Goal: Transaction & Acquisition: Purchase product/service

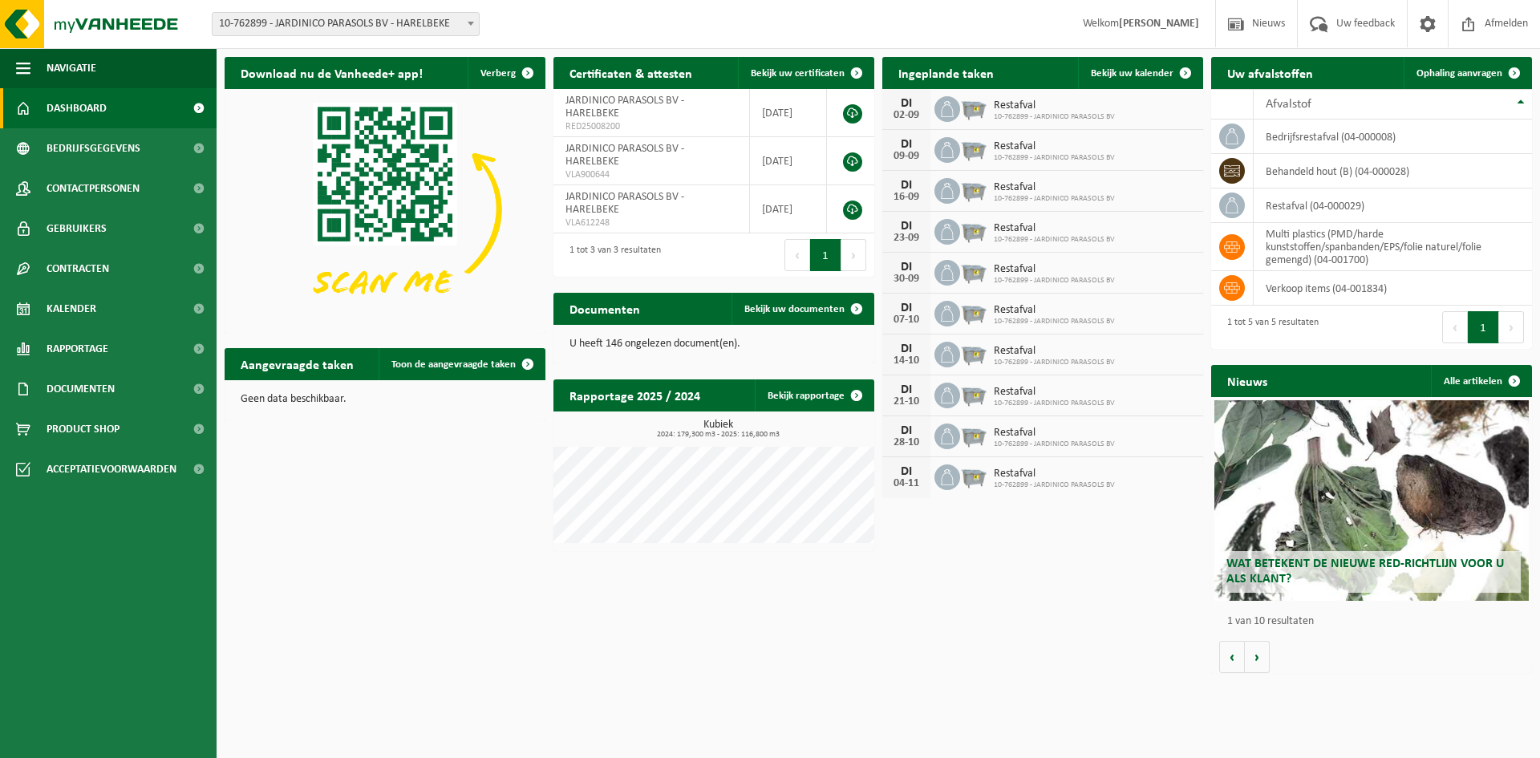
click at [986, 613] on div "Download nu de Vanheede+ app! Verberg Certificaten & attesten Bekijk uw certifi…" at bounding box center [878, 365] width 1315 height 632
click at [1129, 79] on span "Bekijk uw kalender" at bounding box center [1132, 73] width 83 height 10
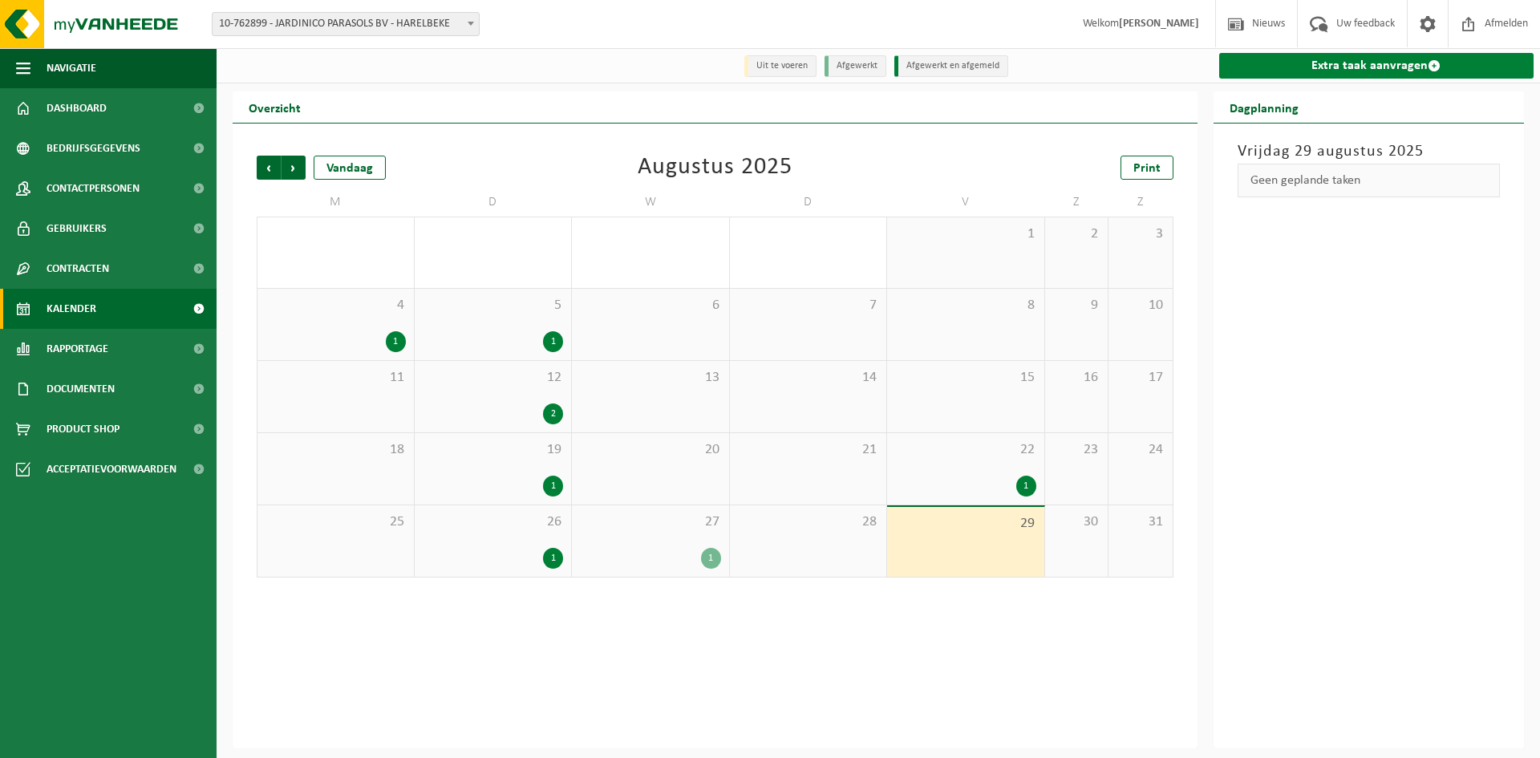
click at [1301, 67] on link "Extra taak aanvragen" at bounding box center [1376, 66] width 315 height 26
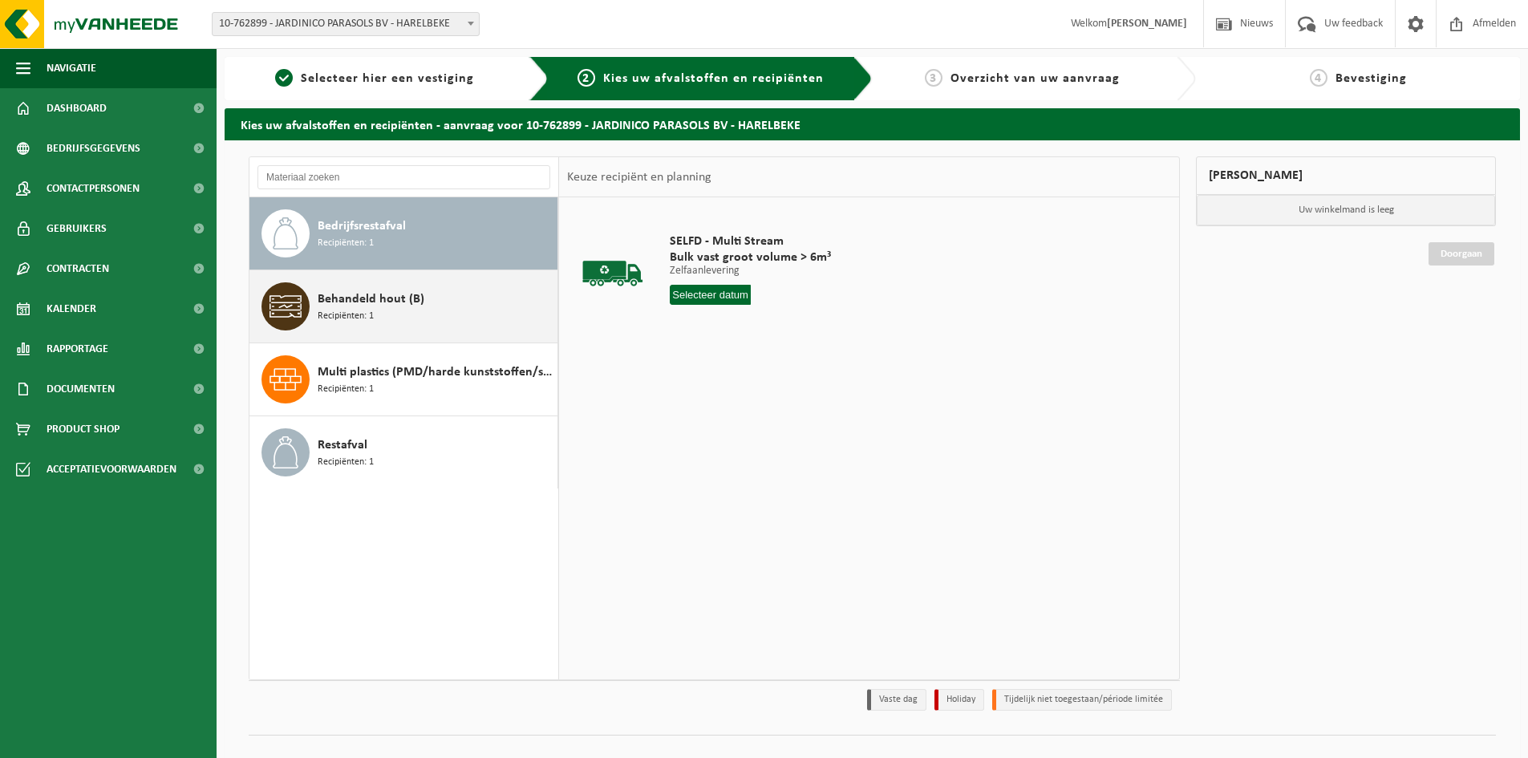
click at [343, 305] on span "Behandeld hout (B)" at bounding box center [371, 299] width 107 height 19
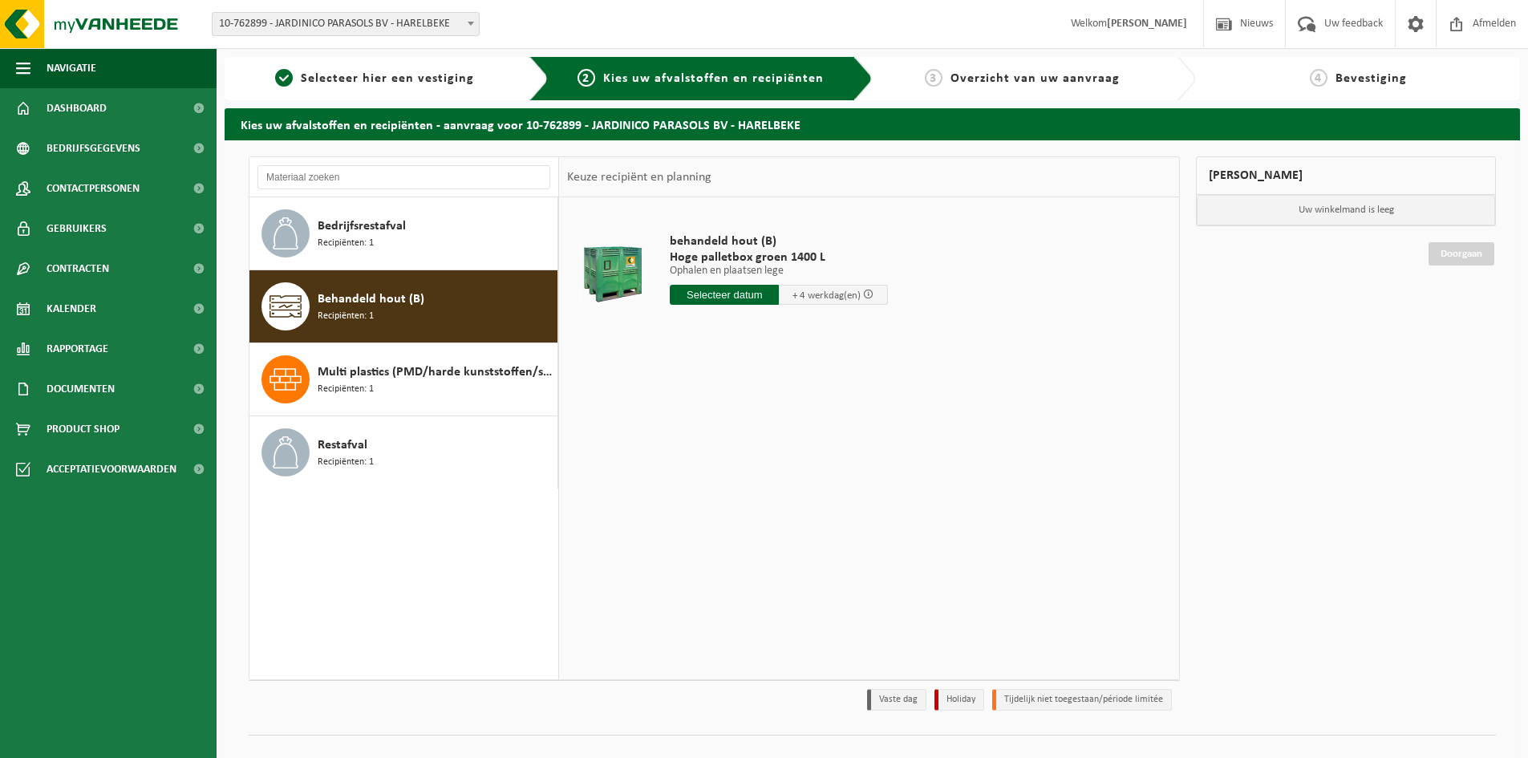
click at [743, 294] on input "text" at bounding box center [724, 295] width 109 height 20
click at [860, 329] on icon at bounding box center [852, 331] width 26 height 26
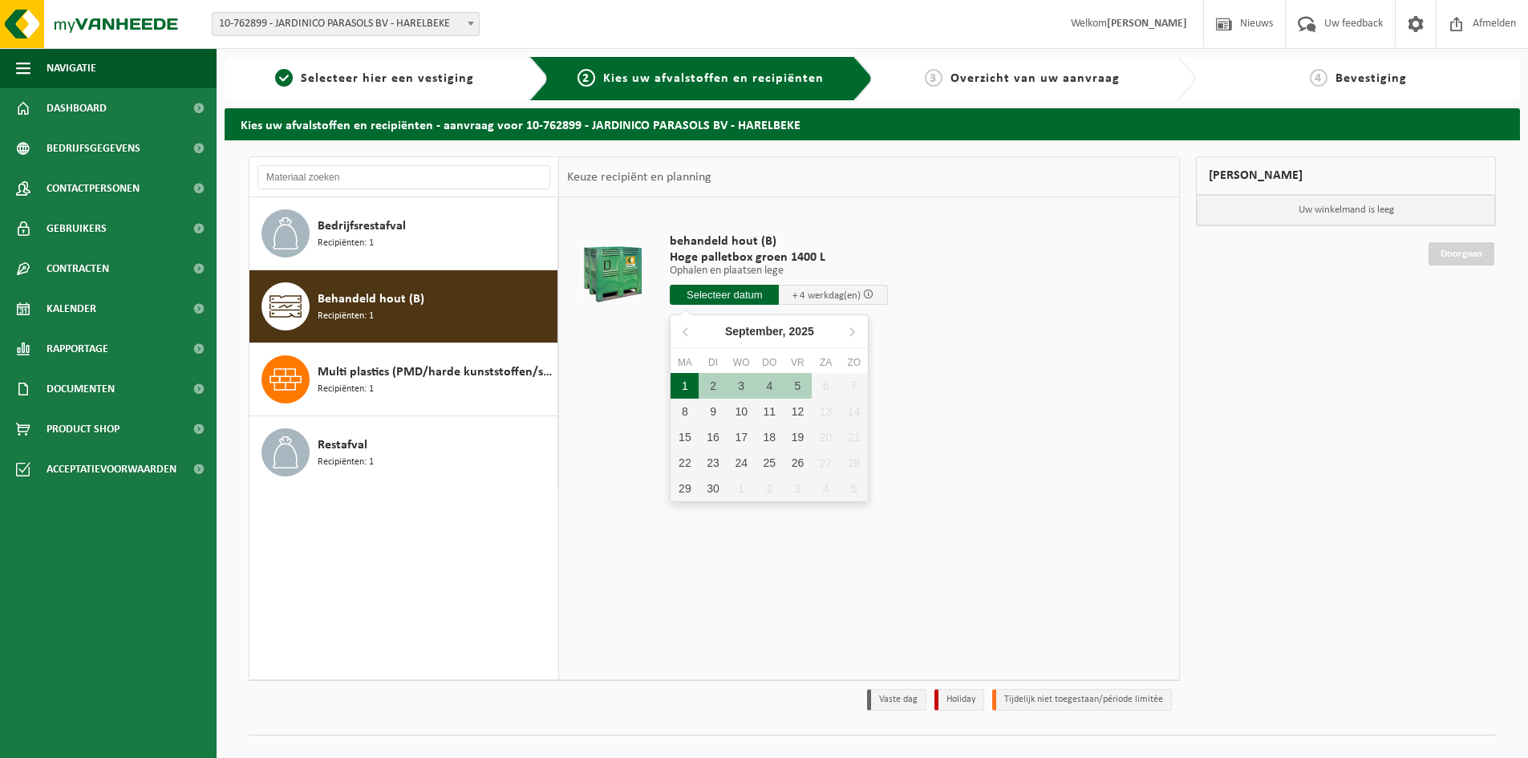
click at [683, 384] on div "1" at bounding box center [685, 386] width 28 height 26
type input "Van 2025-09-01"
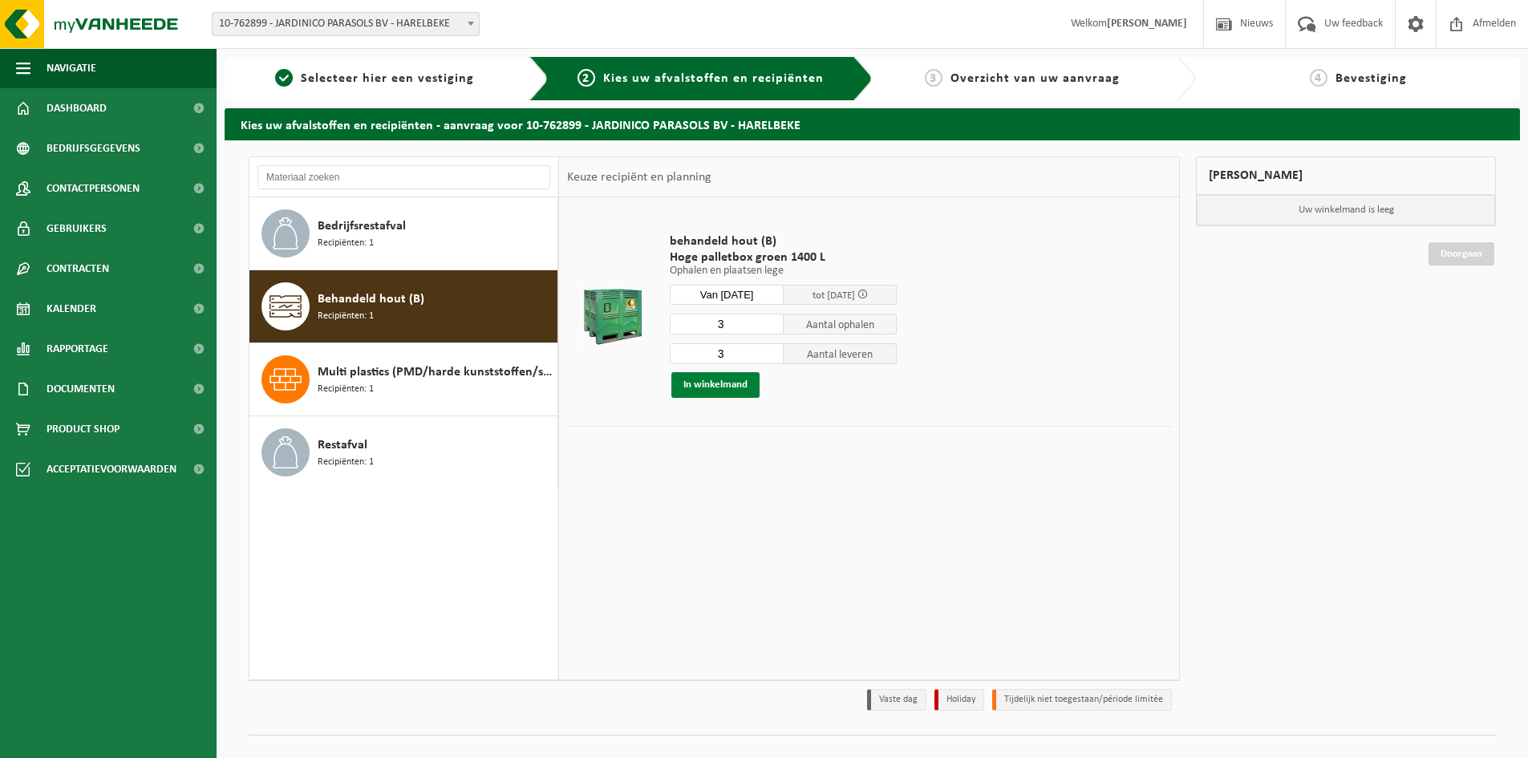
click at [728, 391] on button "In winkelmand" at bounding box center [715, 385] width 88 height 26
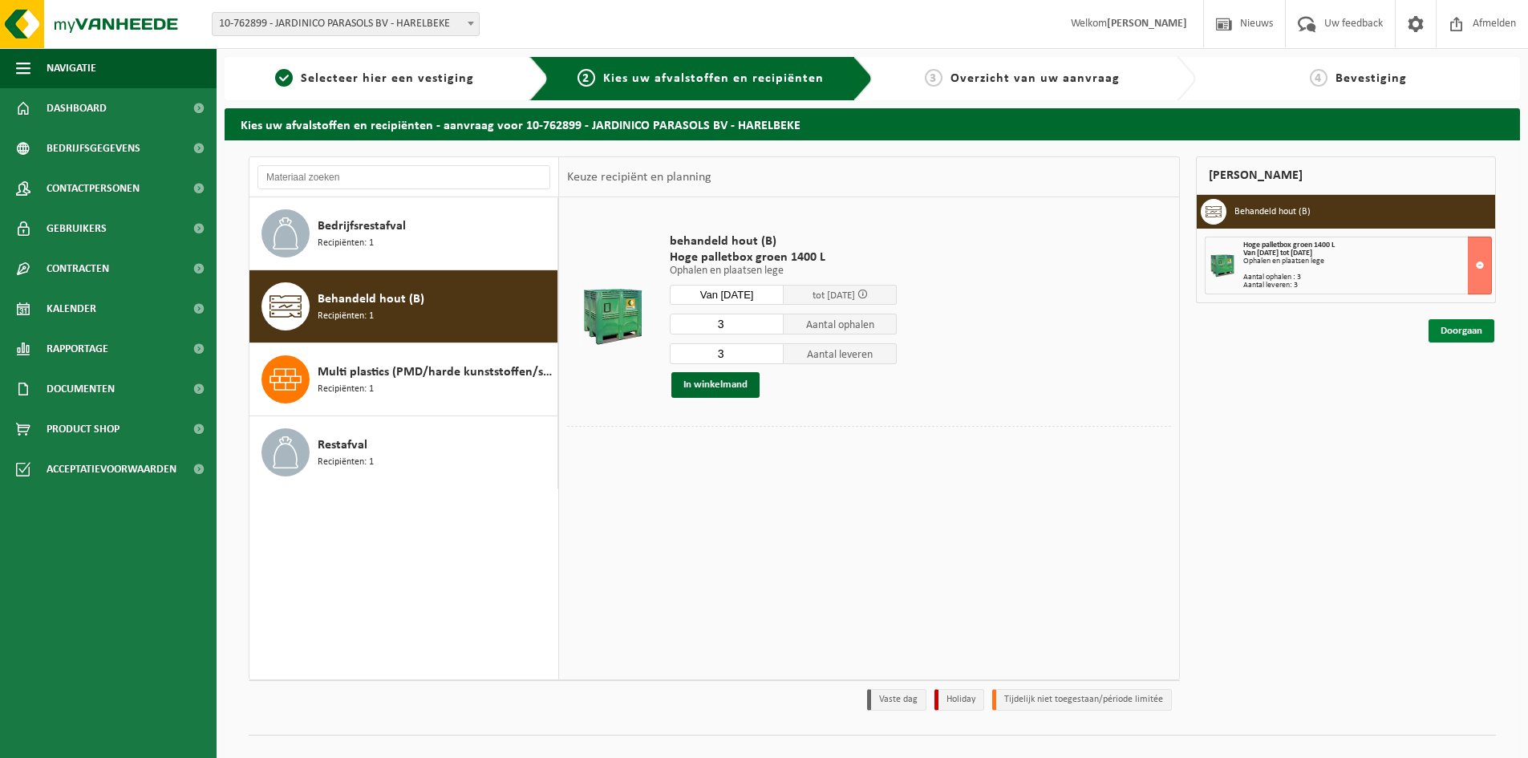
click at [1452, 337] on link "Doorgaan" at bounding box center [1462, 330] width 66 height 23
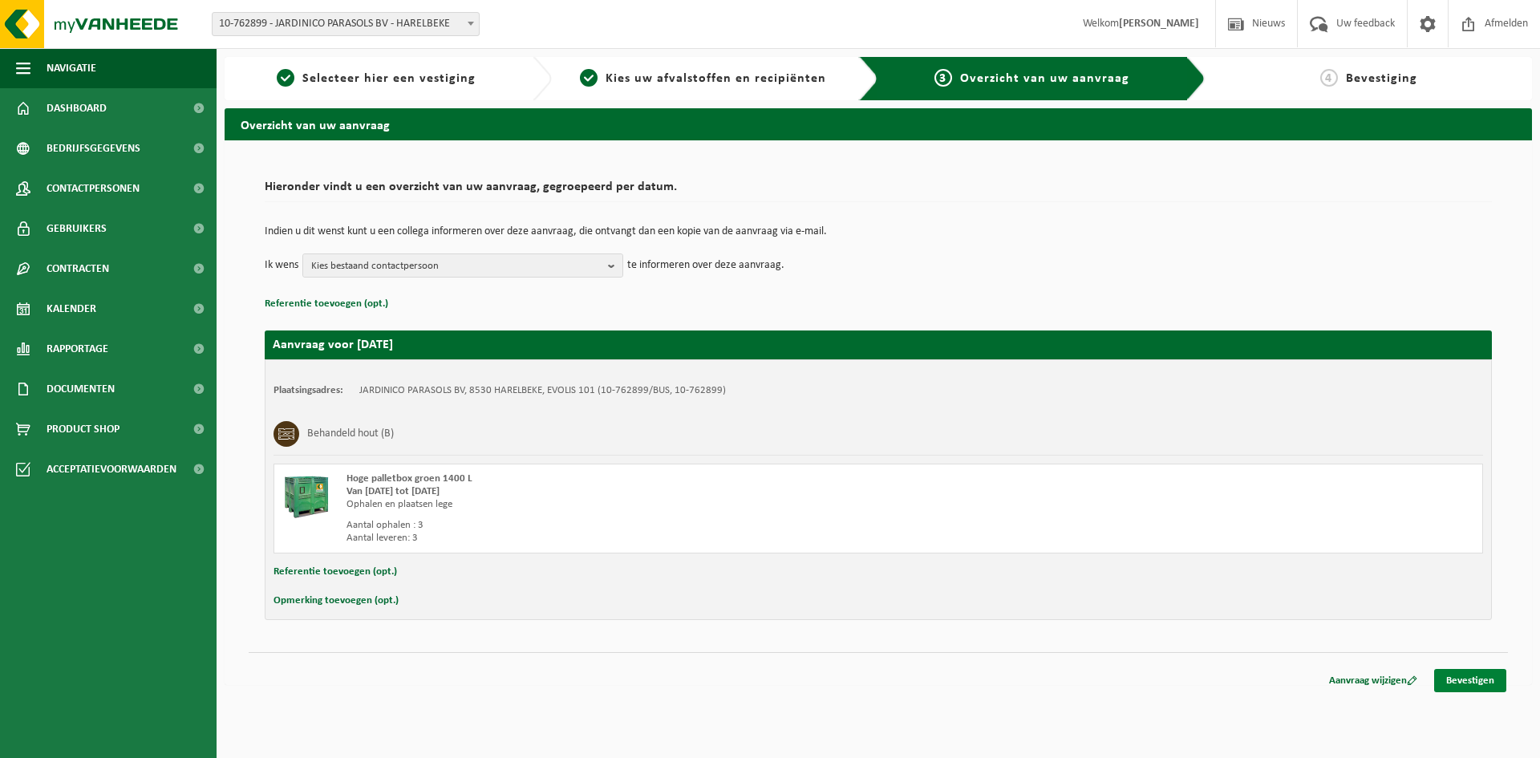
click at [1491, 687] on link "Bevestigen" at bounding box center [1470, 680] width 72 height 23
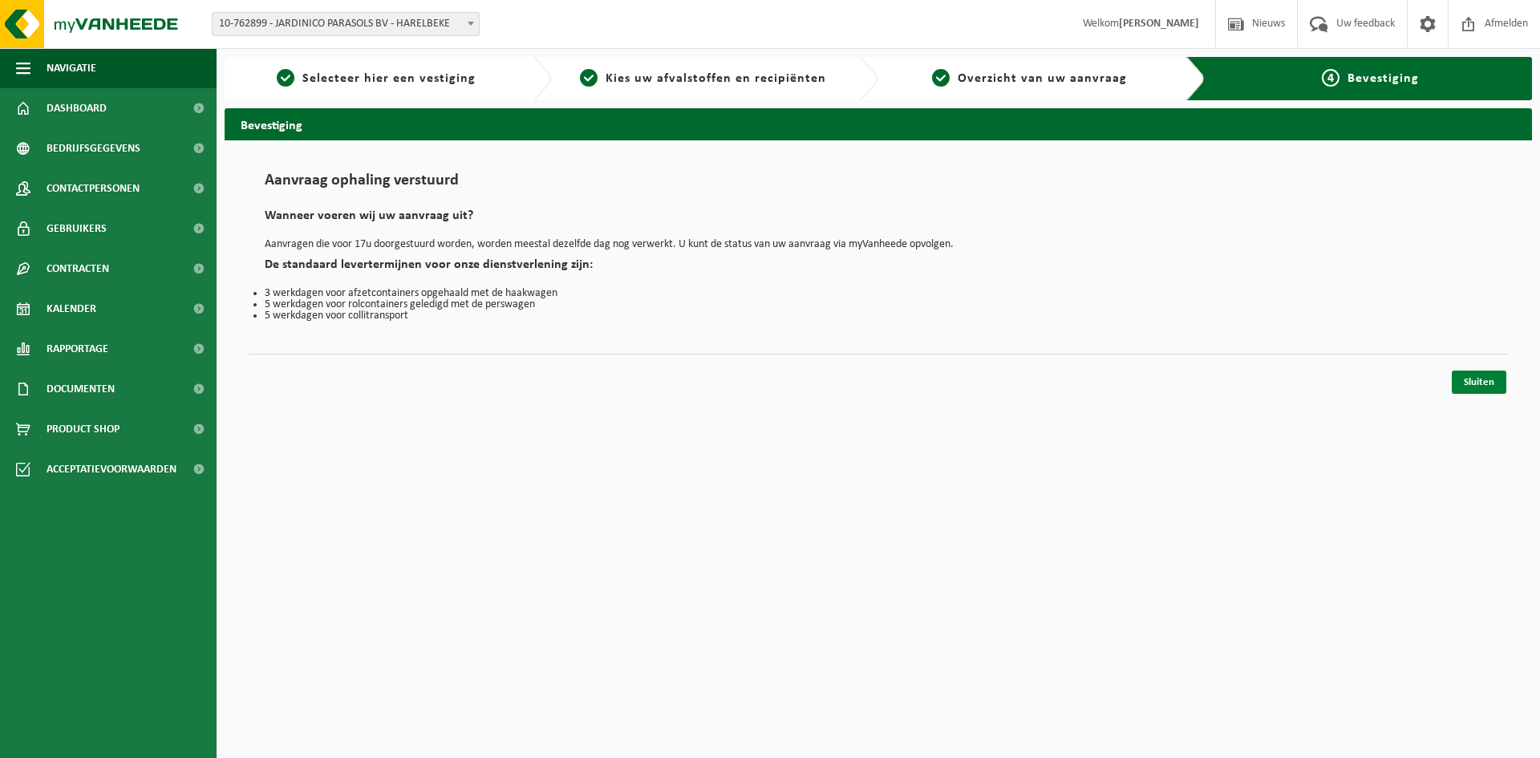
click at [1489, 387] on link "Sluiten" at bounding box center [1479, 382] width 55 height 23
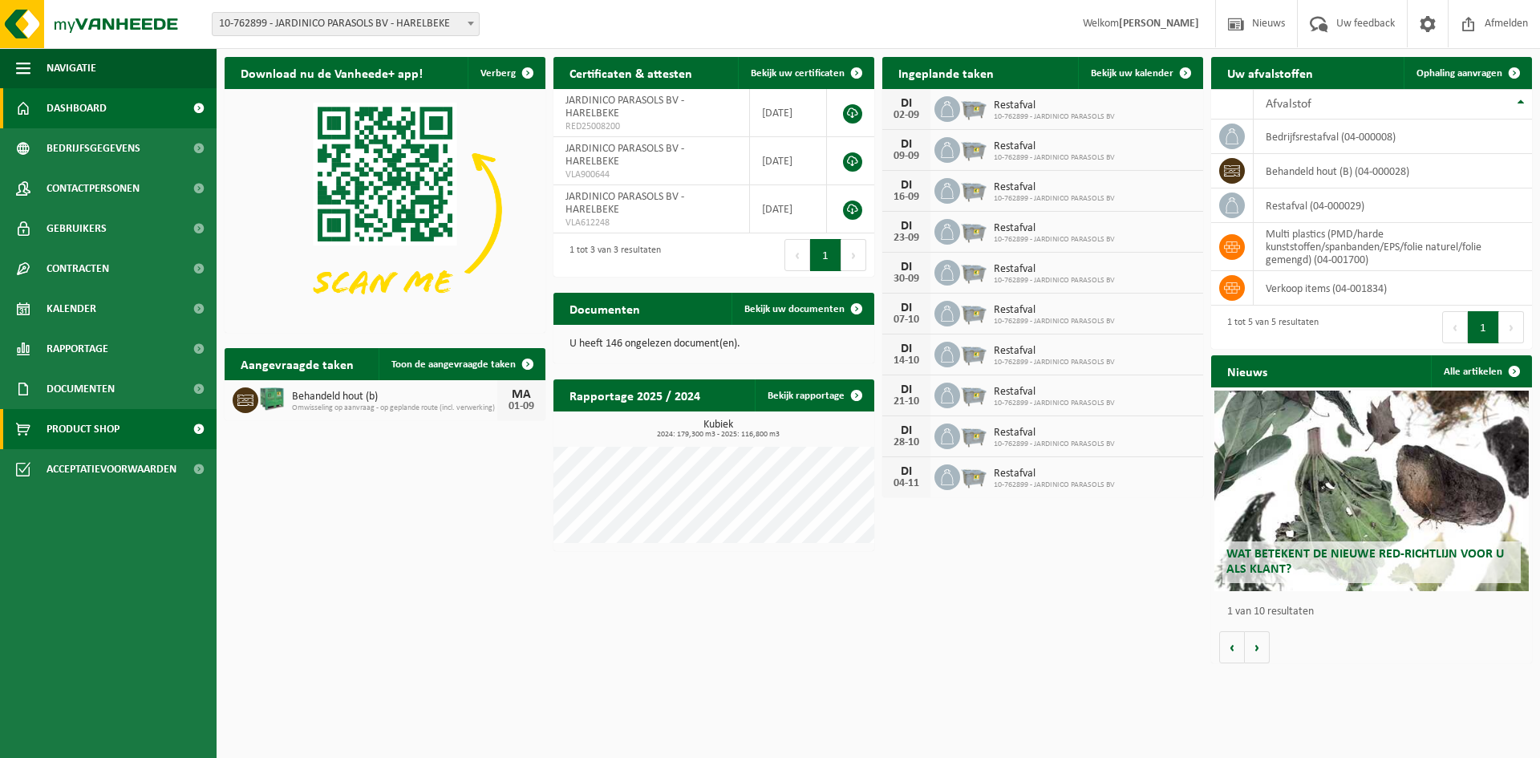
click at [95, 434] on span "Product Shop" at bounding box center [83, 429] width 73 height 40
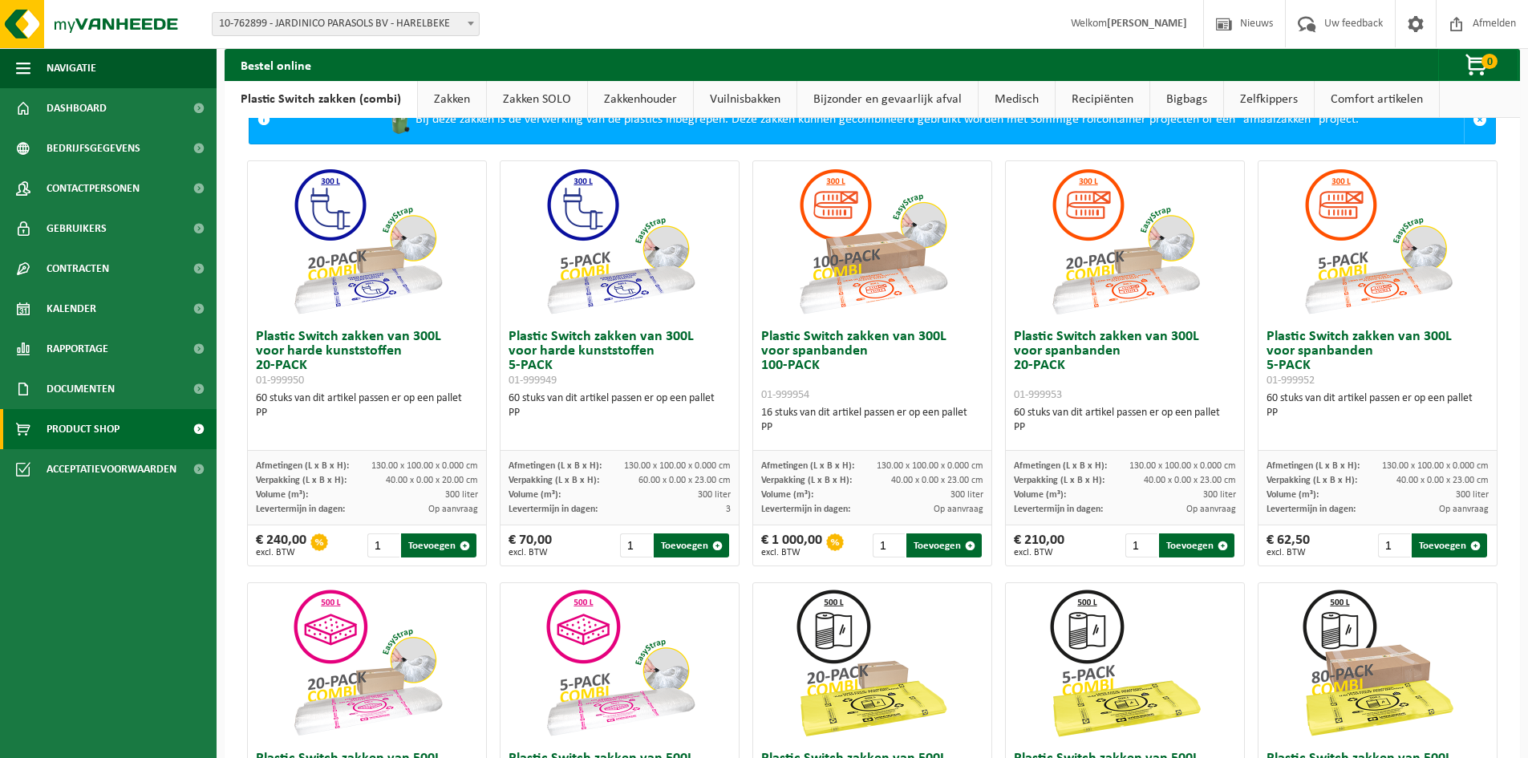
scroll to position [80, 0]
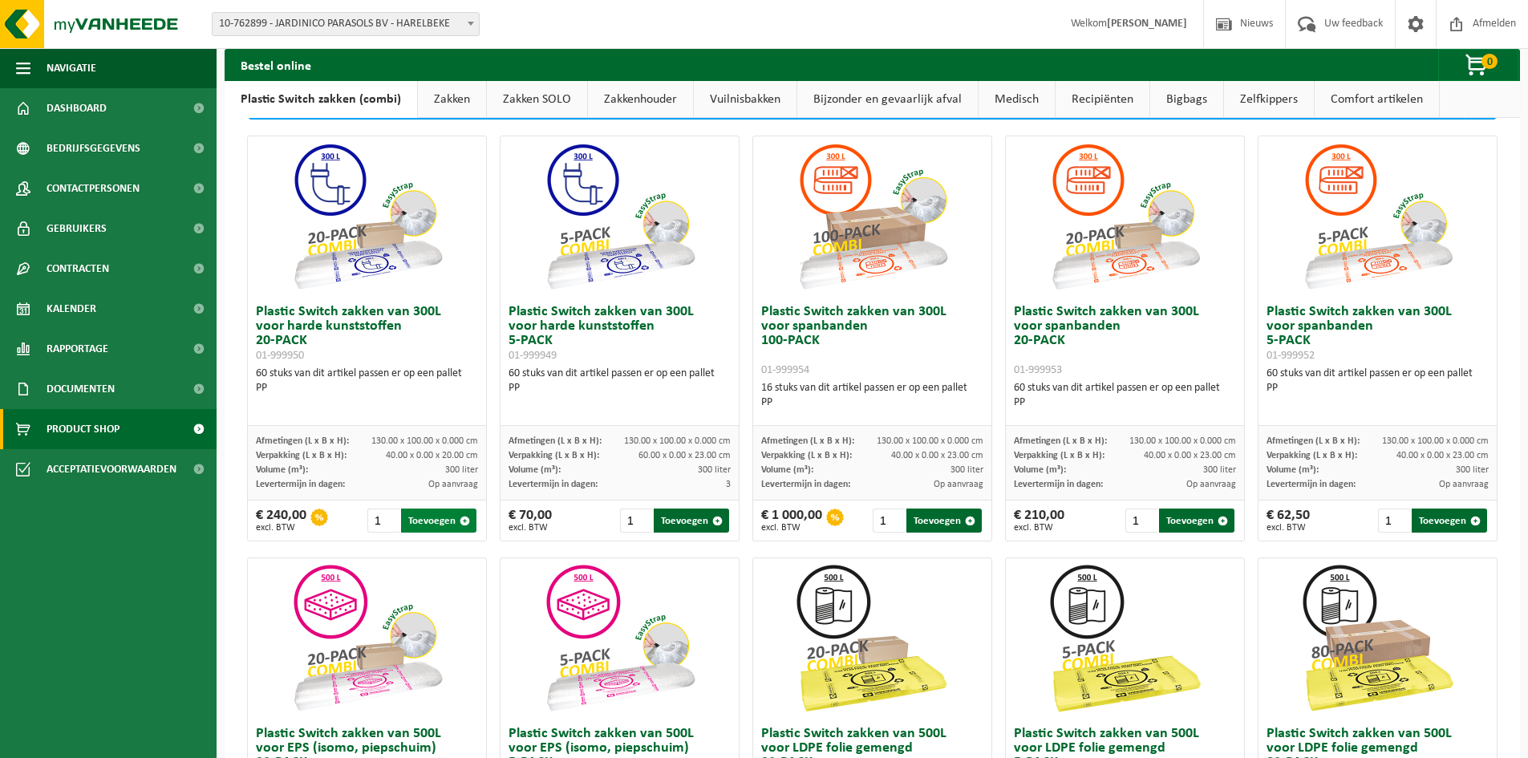
click at [451, 518] on button "Toevoegen" at bounding box center [438, 521] width 75 height 24
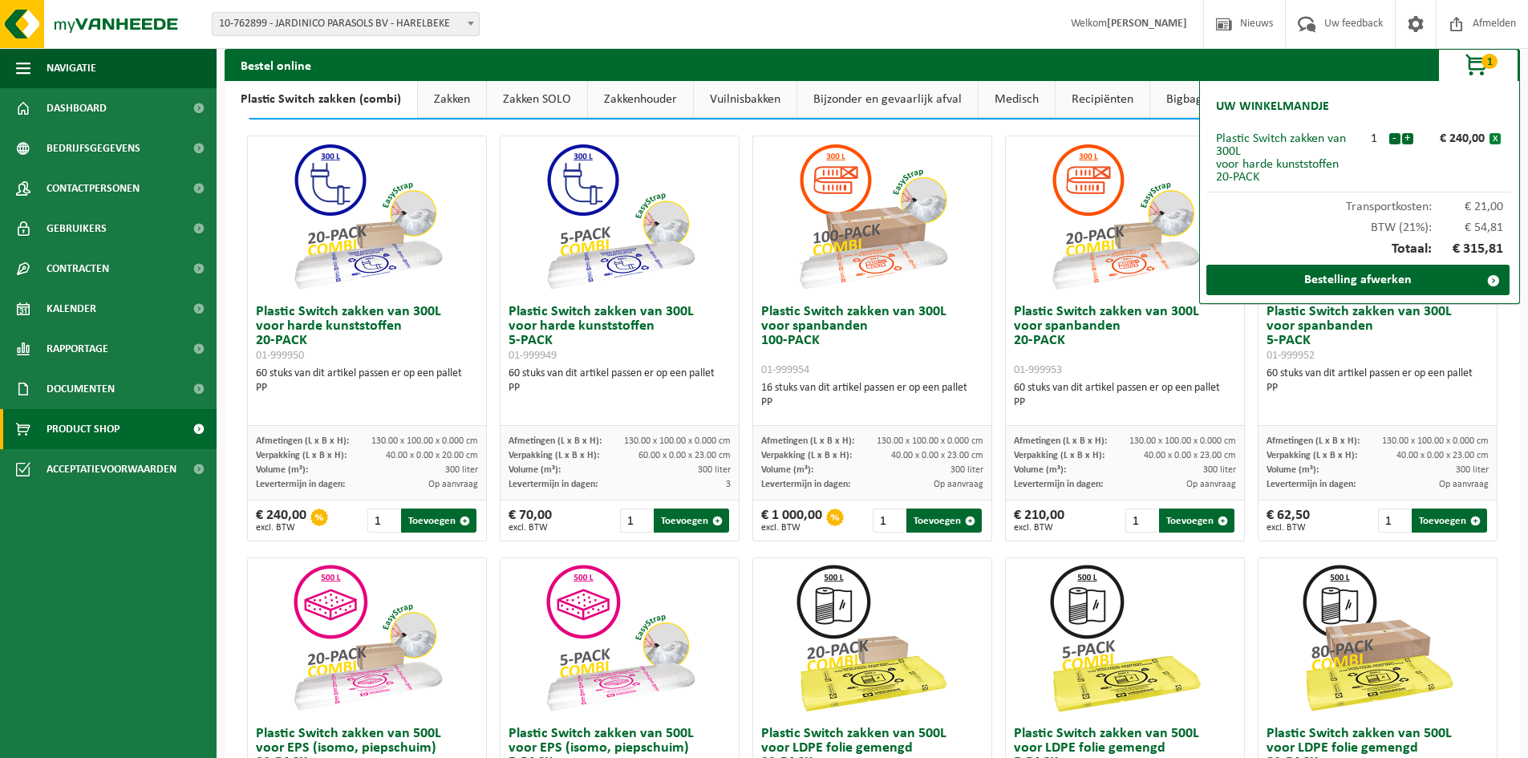
click at [1499, 137] on button "x" at bounding box center [1495, 138] width 11 height 11
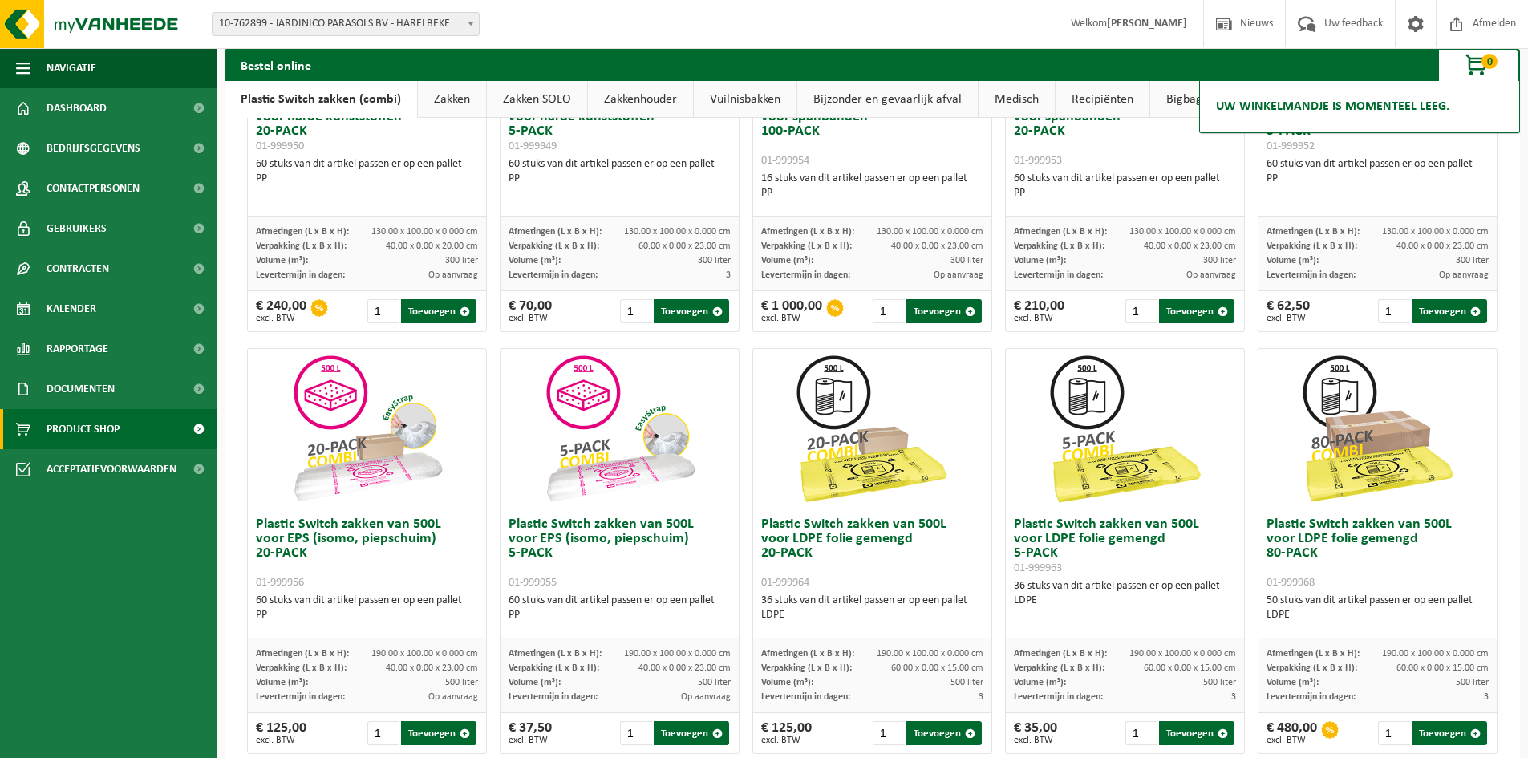
scroll to position [321, 0]
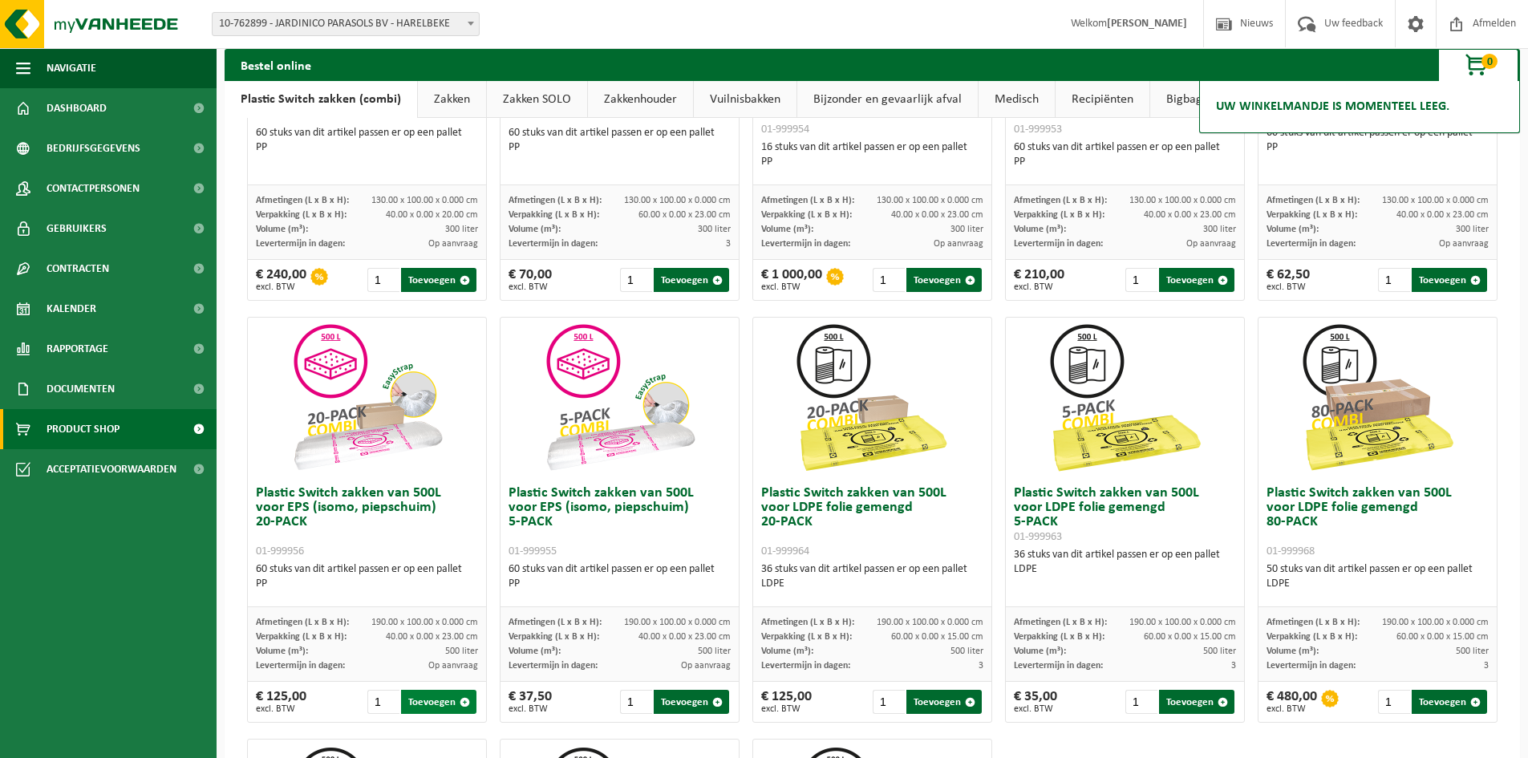
click at [452, 701] on button "Toevoegen" at bounding box center [438, 702] width 75 height 24
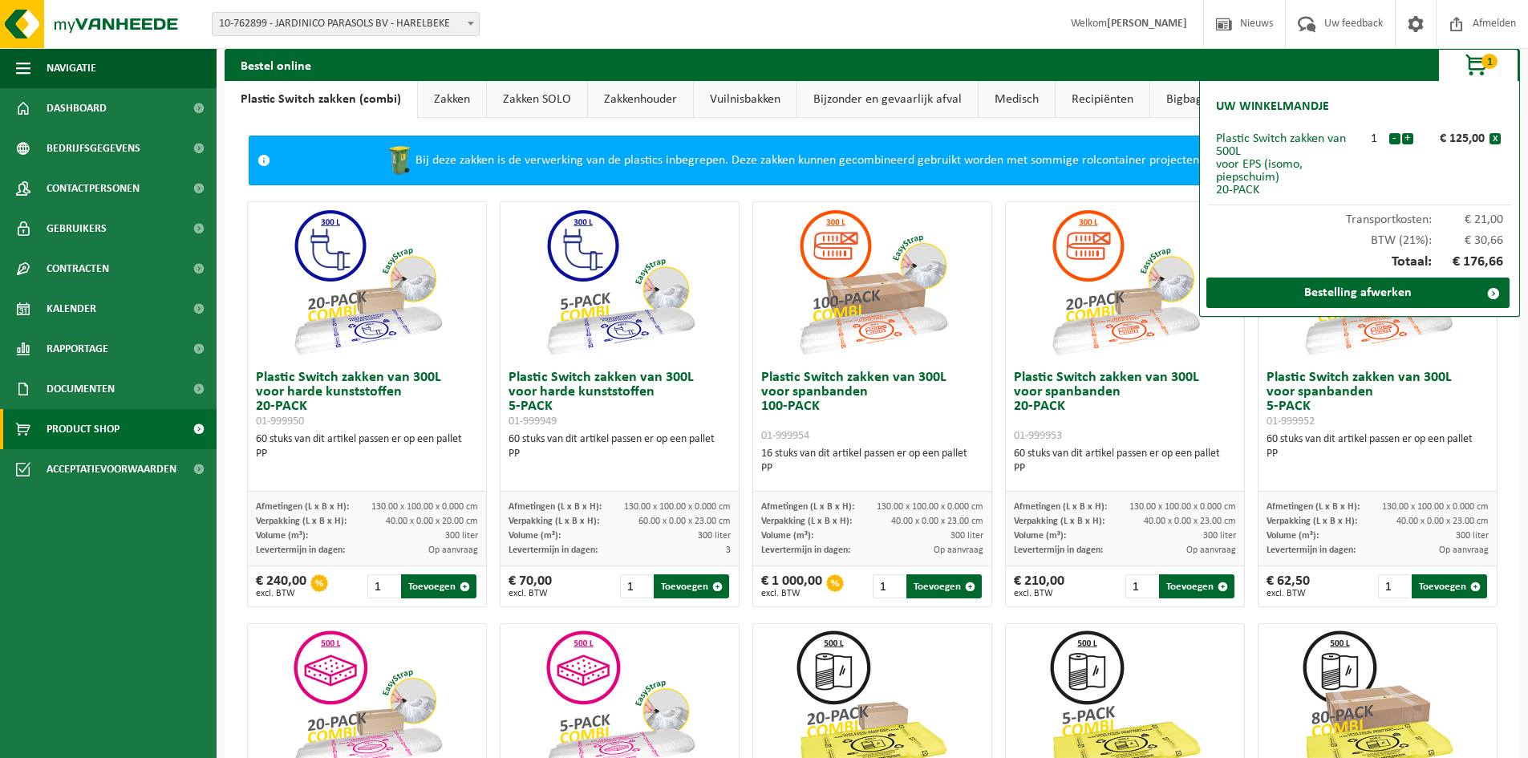
scroll to position [0, 0]
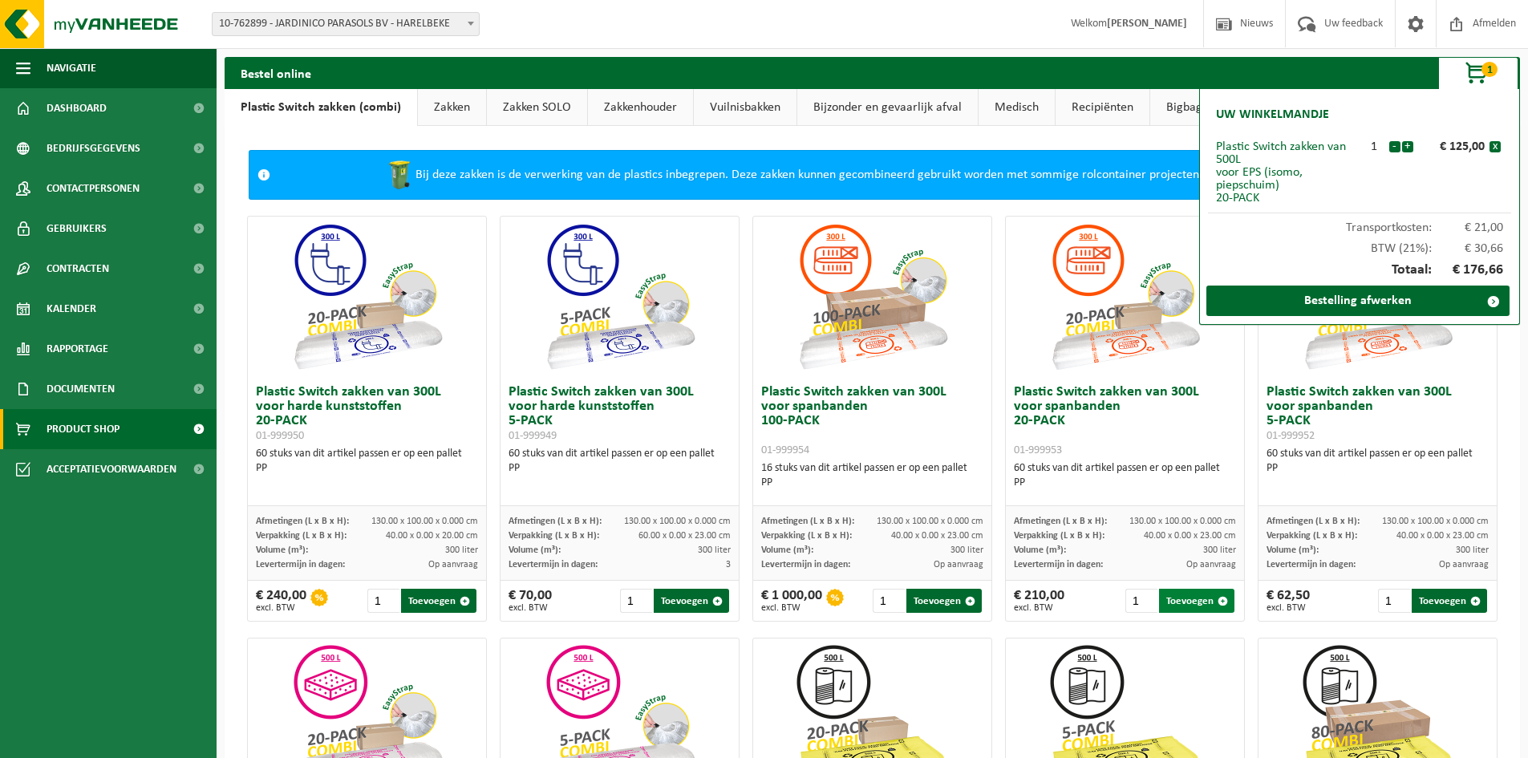
click at [1198, 600] on button "Toevoegen" at bounding box center [1196, 601] width 75 height 24
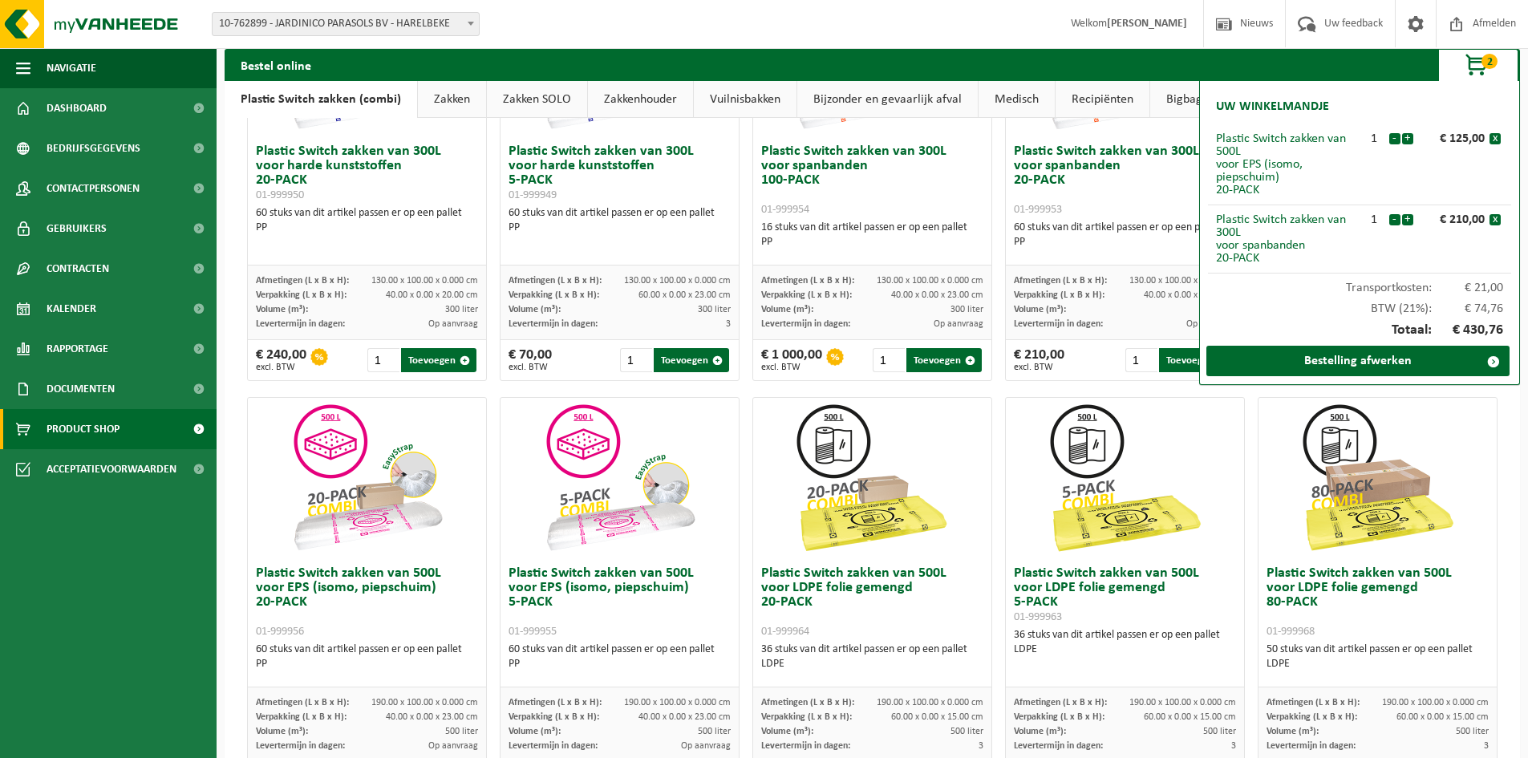
scroll to position [321, 0]
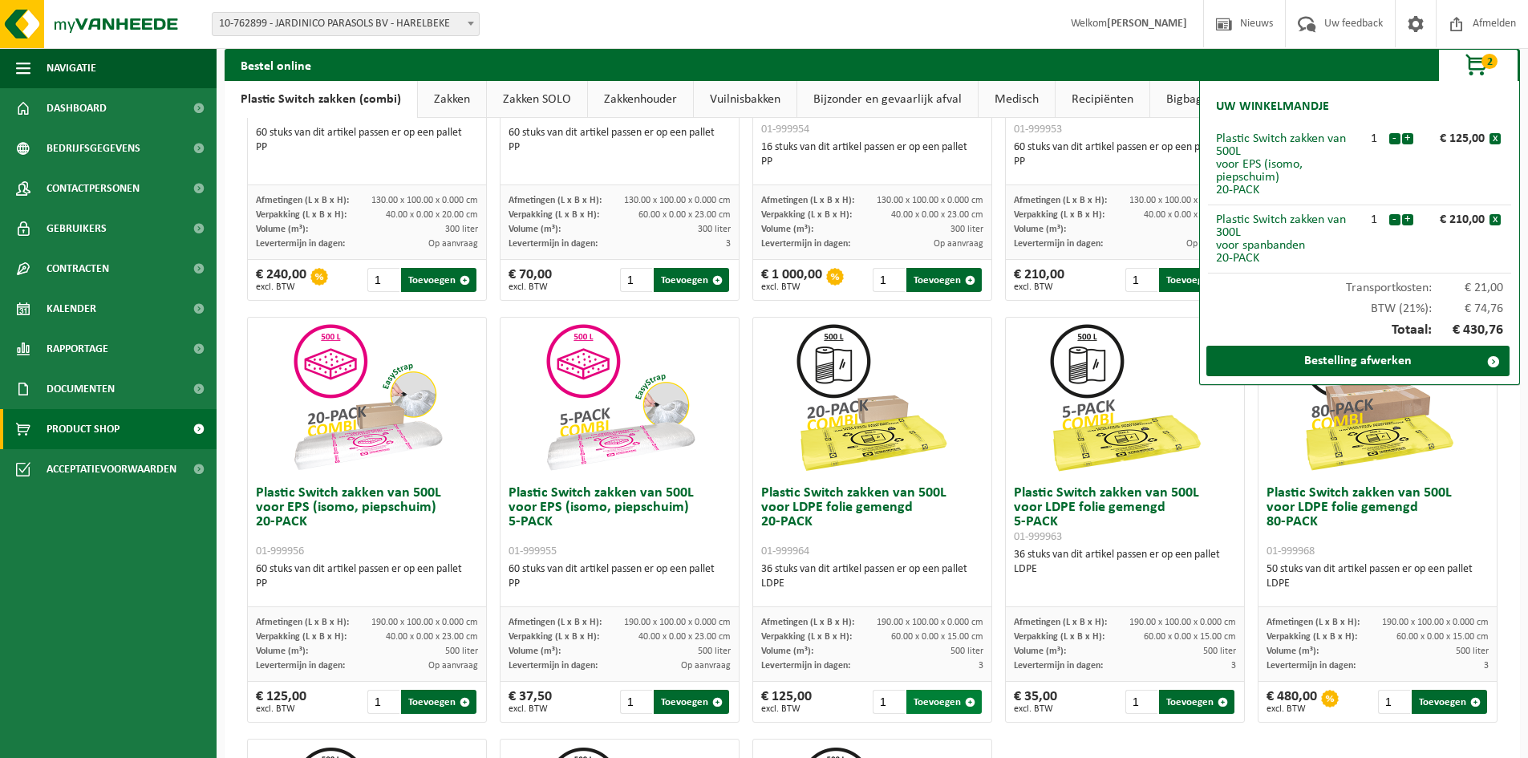
click at [940, 700] on button "Toevoegen" at bounding box center [943, 702] width 75 height 24
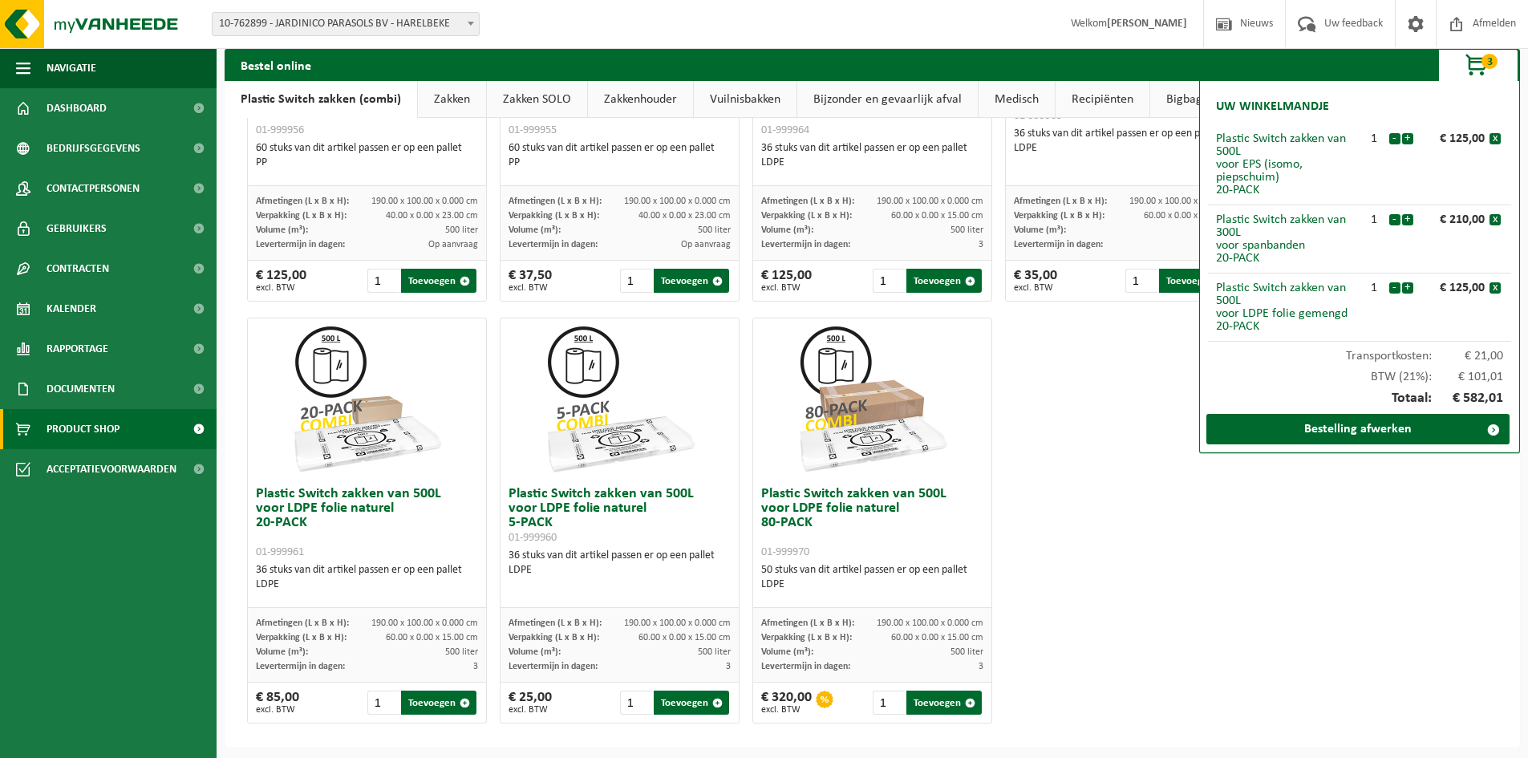
scroll to position [748, 0]
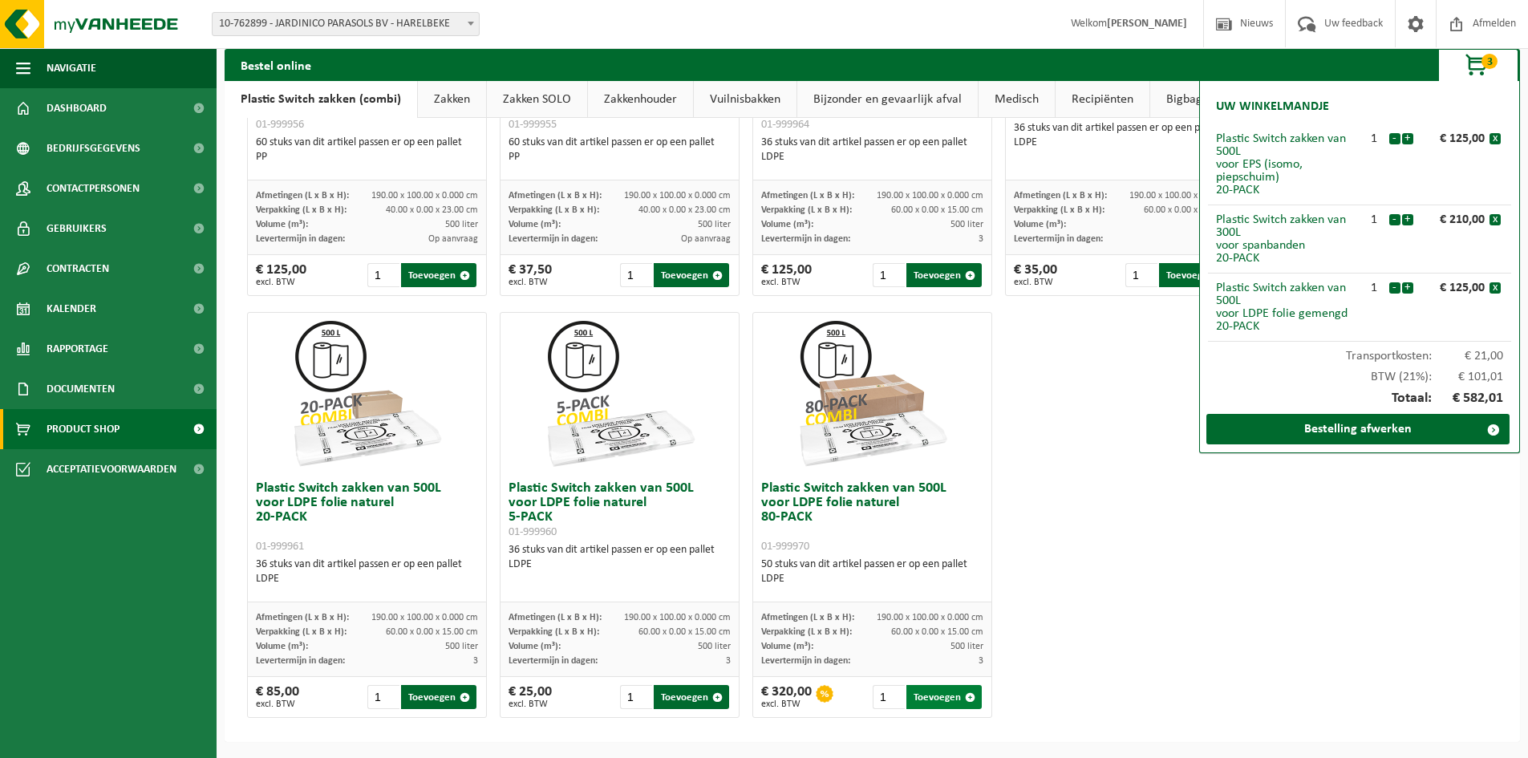
click at [948, 704] on button "Toevoegen" at bounding box center [943, 697] width 75 height 24
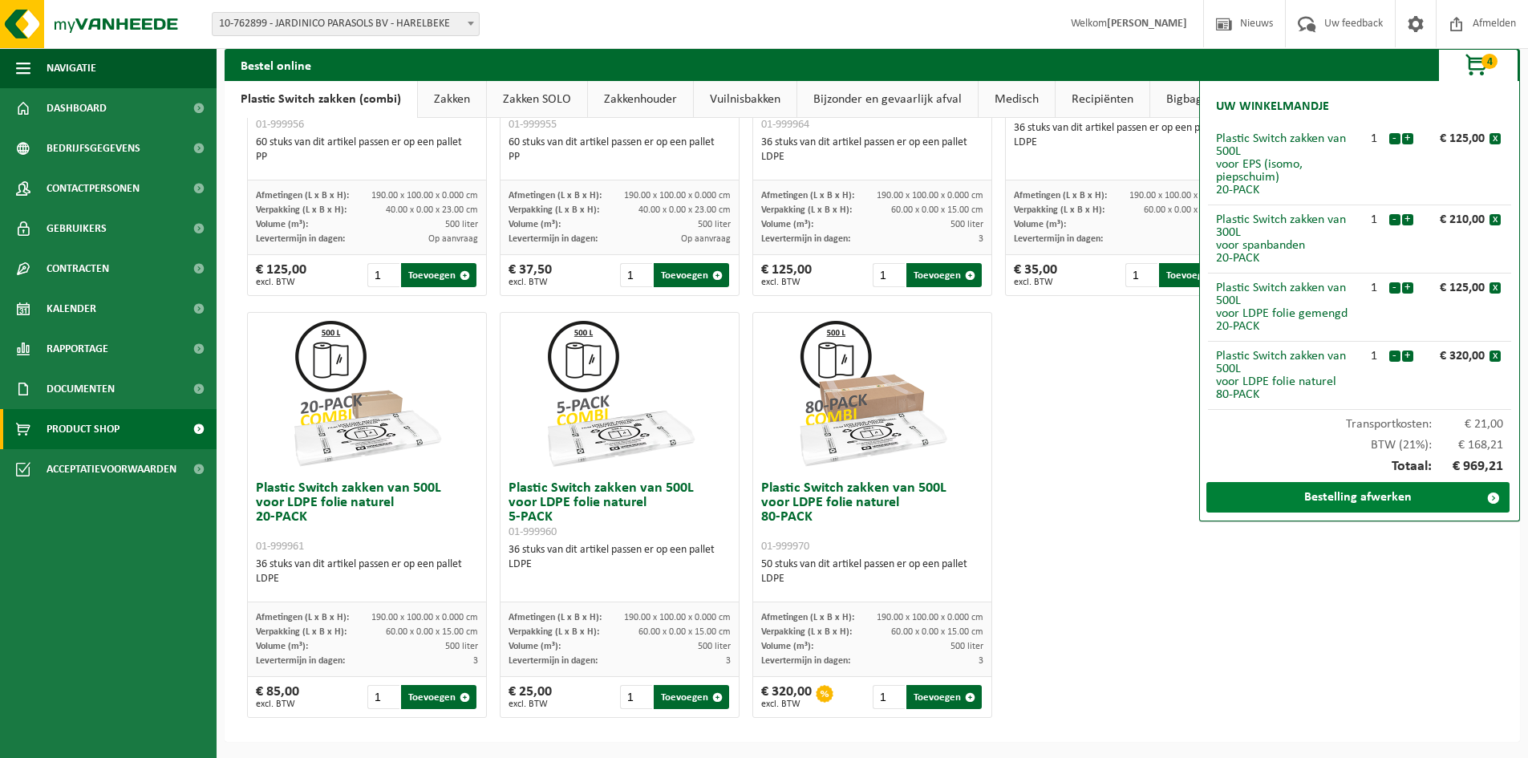
click at [1317, 501] on link "Bestelling afwerken" at bounding box center [1357, 497] width 303 height 30
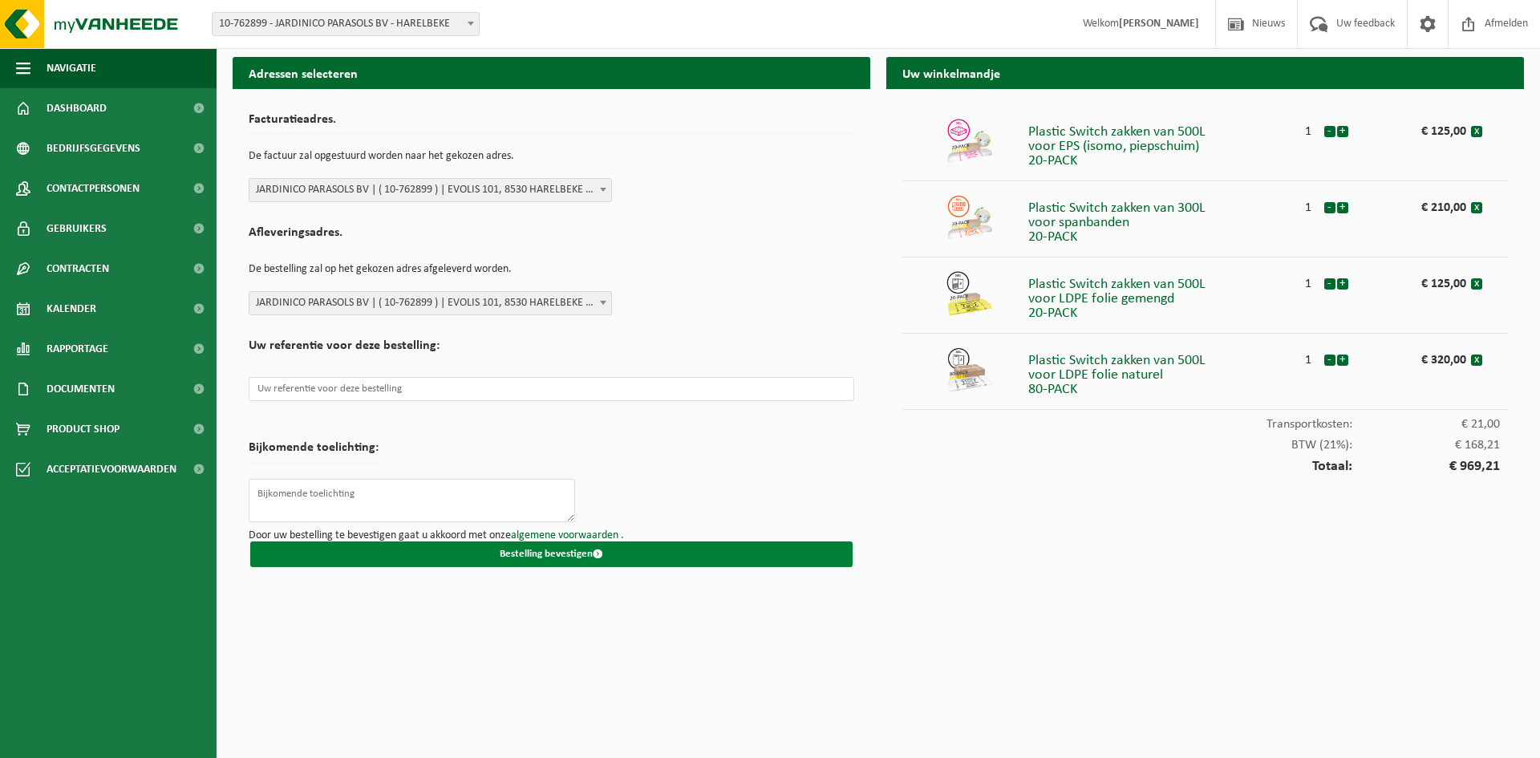
click at [567, 550] on button "Bestelling bevestigen" at bounding box center [551, 554] width 602 height 26
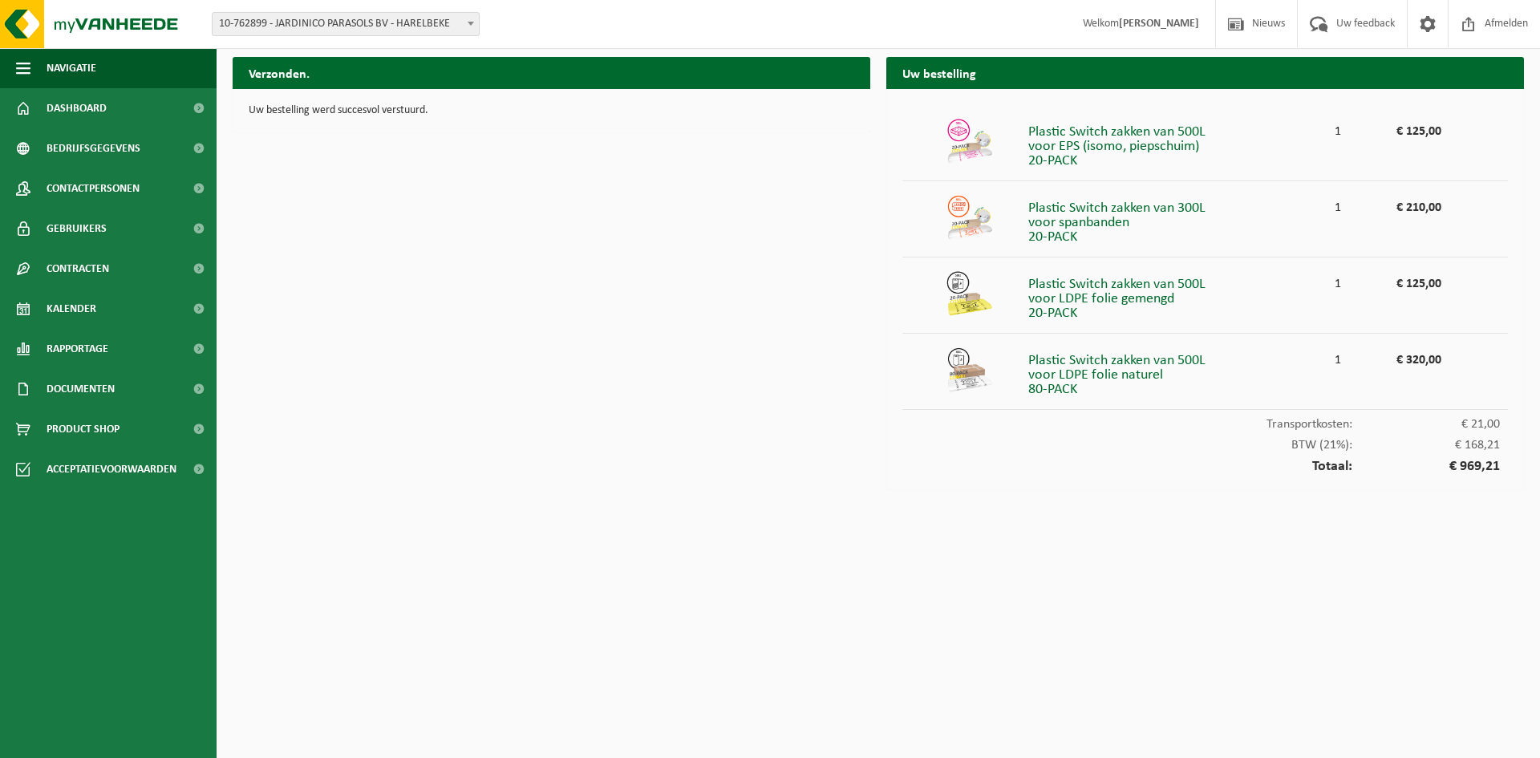
click at [570, 424] on div "Verzonden. Uw bestelling werd succesvol verstuurd." at bounding box center [552, 277] width 654 height 441
